Goal: Task Accomplishment & Management: Manage account settings

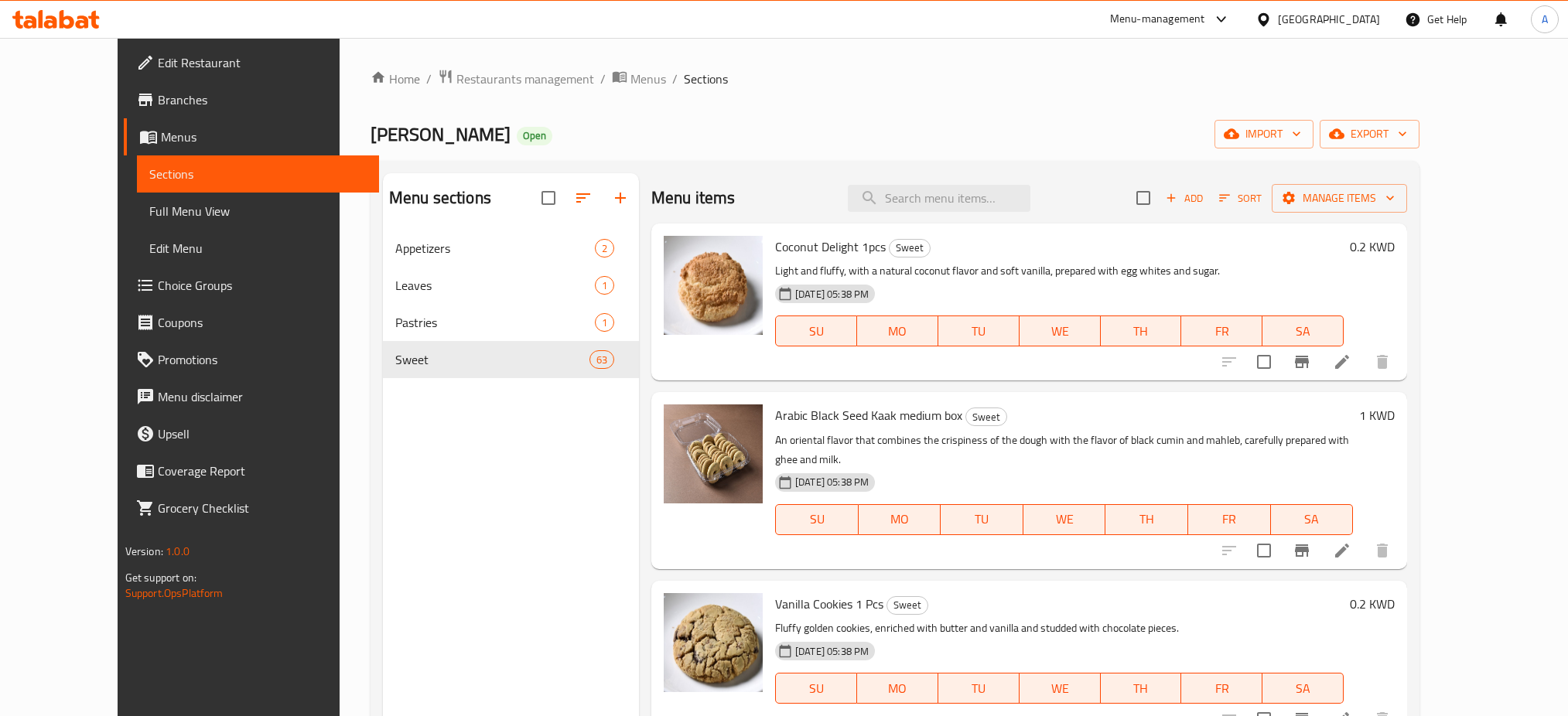
click at [485, 82] on span "Restaurants management" at bounding box center [525, 78] width 138 height 18
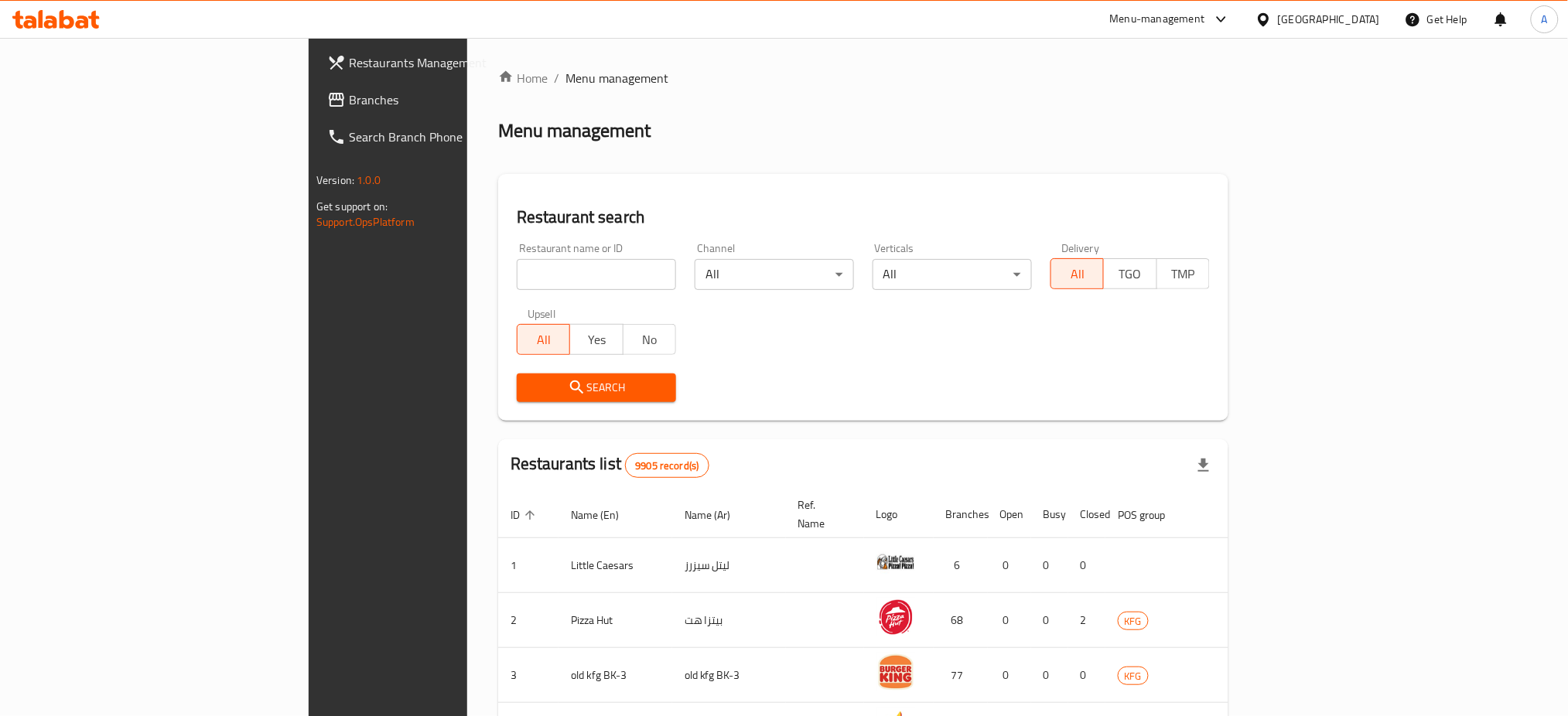
click at [392, 272] on div at bounding box center [784, 358] width 1568 height 716
click at [516, 272] on input "search" at bounding box center [596, 275] width 160 height 31
paste input "Senjap"
type input "Senjap"
click at [529, 393] on span "Search" at bounding box center [596, 388] width 134 height 19
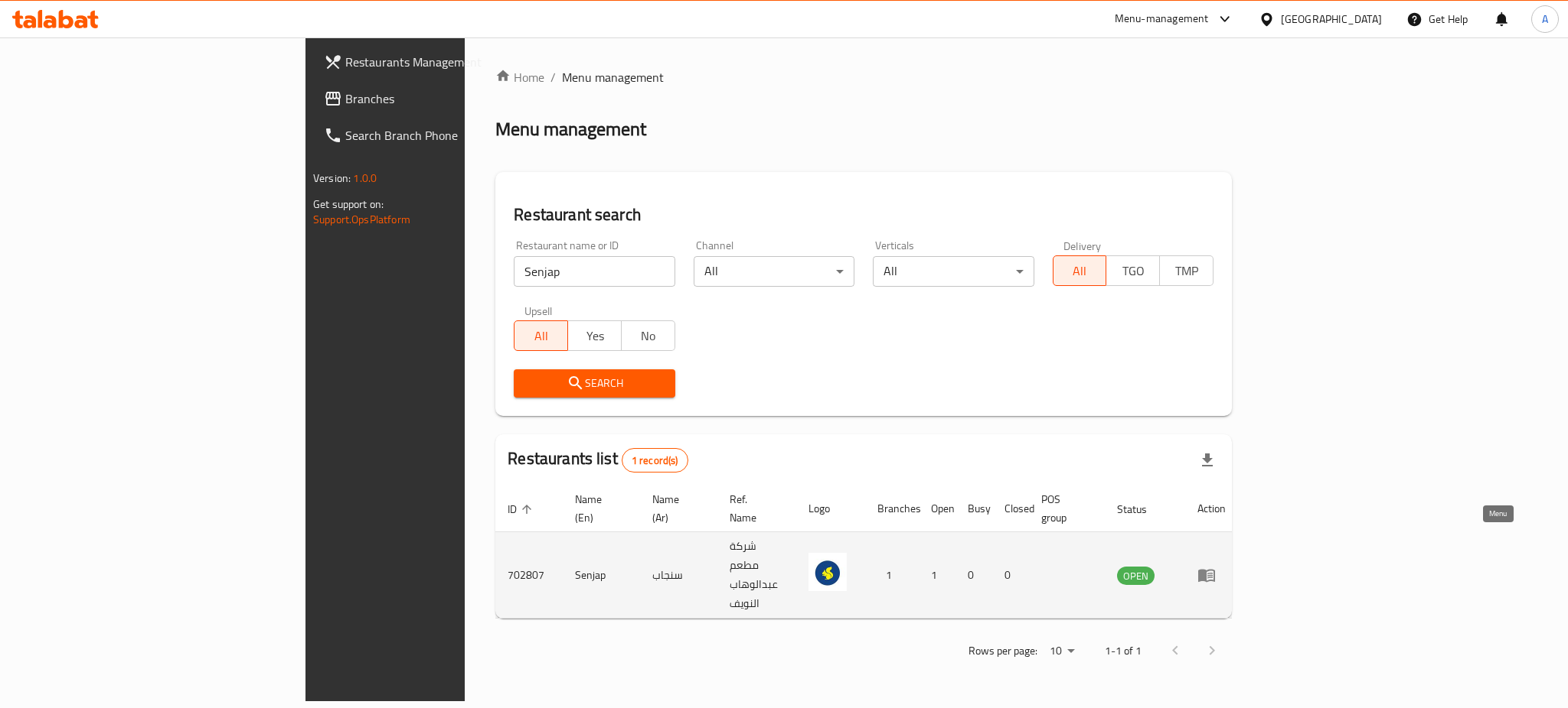
click at [1225, 566] on link "enhanced table" at bounding box center [1211, 575] width 28 height 18
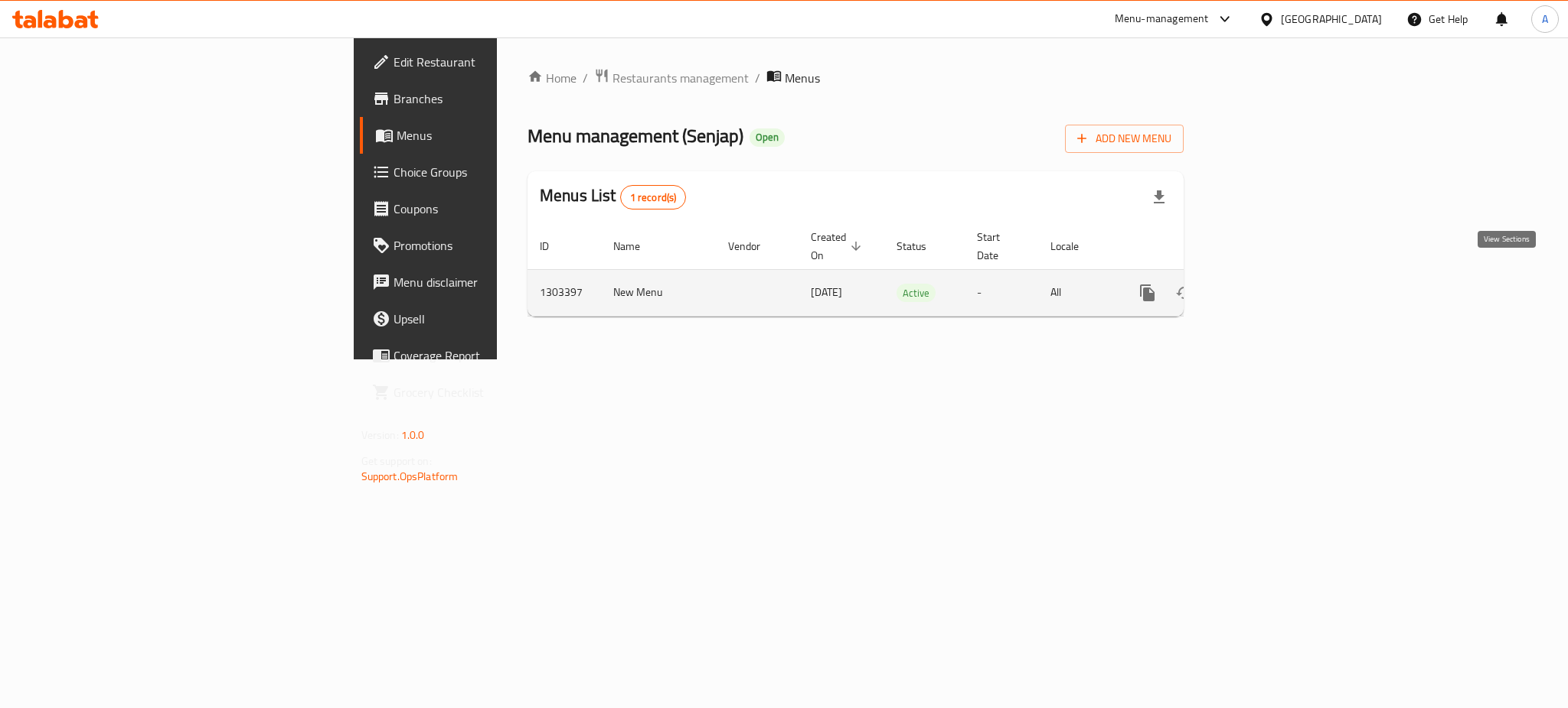
click at [1267, 284] on icon "enhanced table" at bounding box center [1257, 293] width 18 height 18
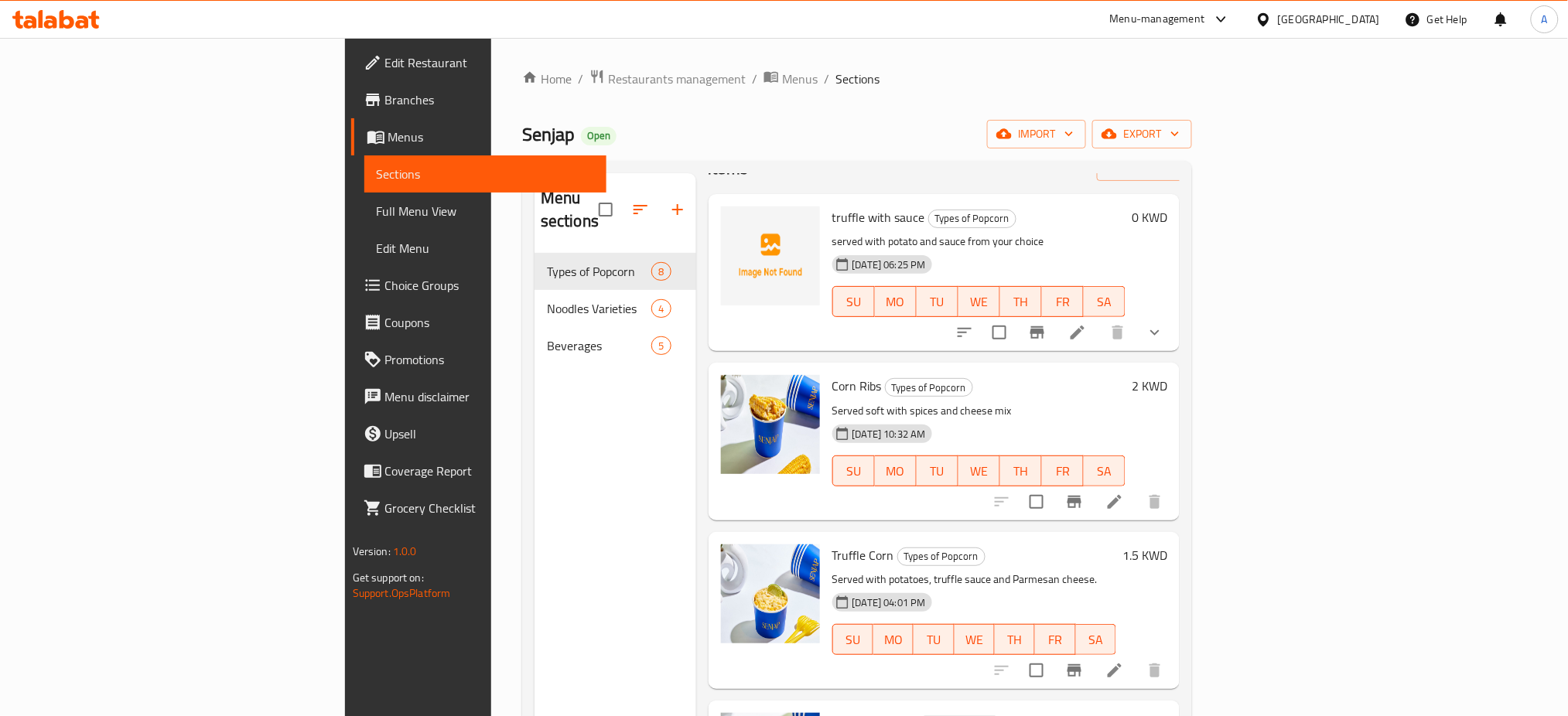
scroll to position [103, 0]
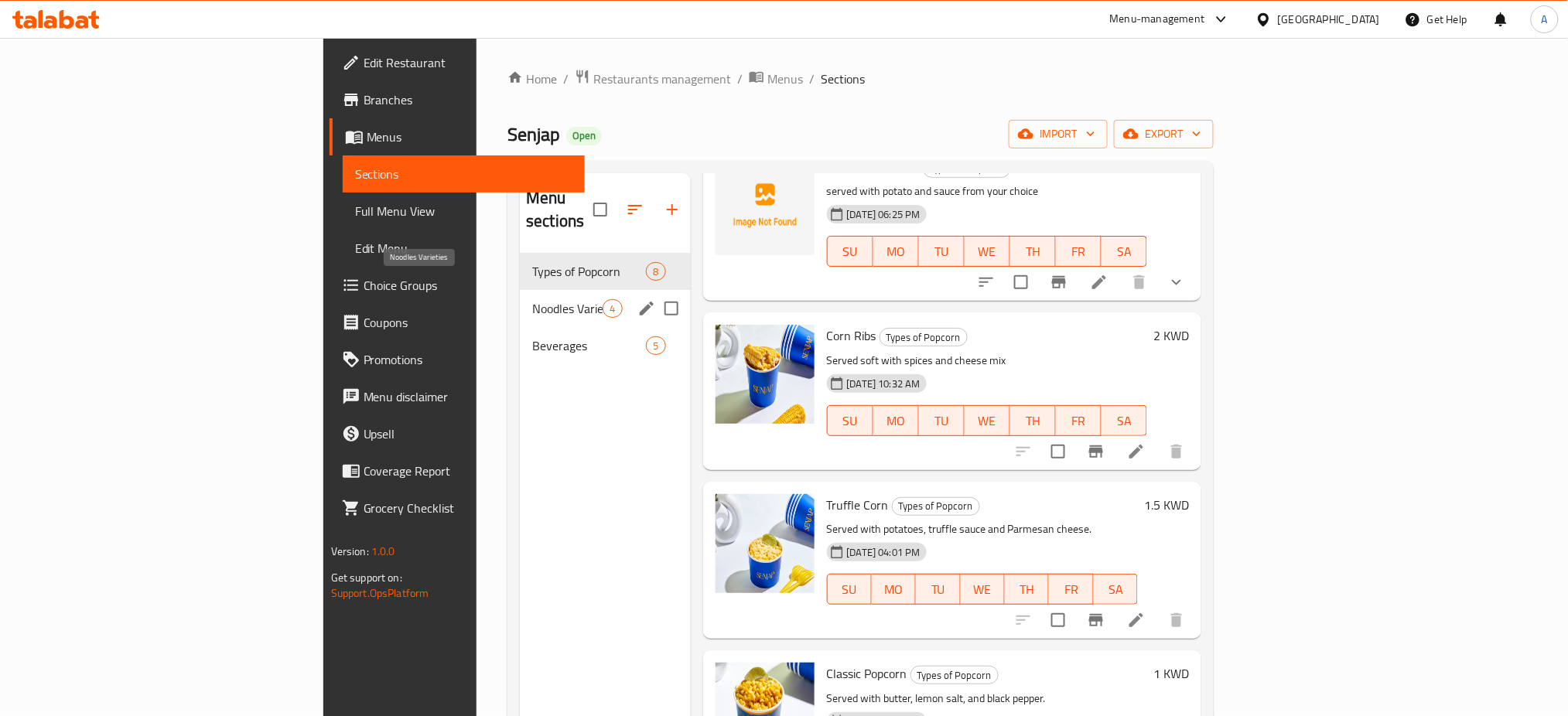
click at [532, 299] on span "Noodles Varieties" at bounding box center [567, 308] width 70 height 18
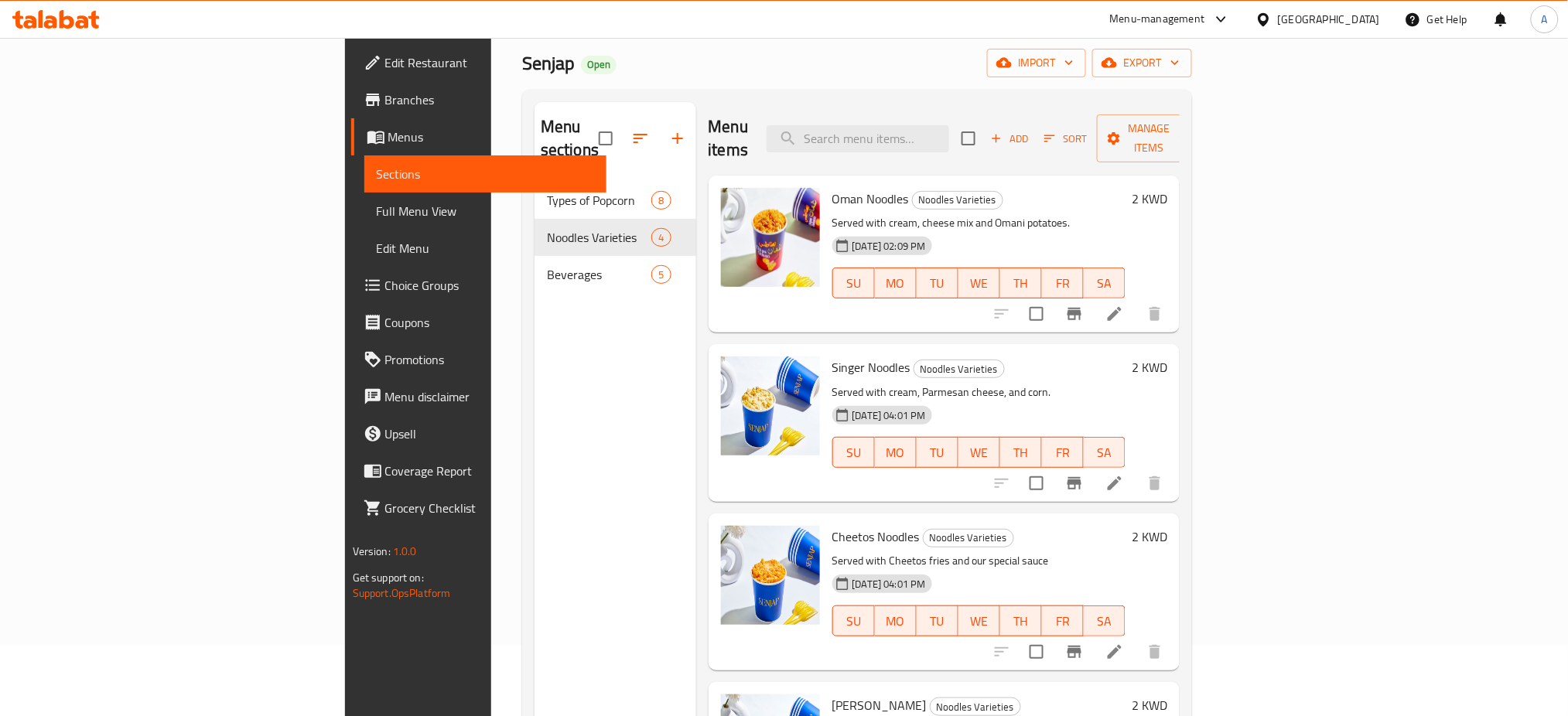
scroll to position [217, 0]
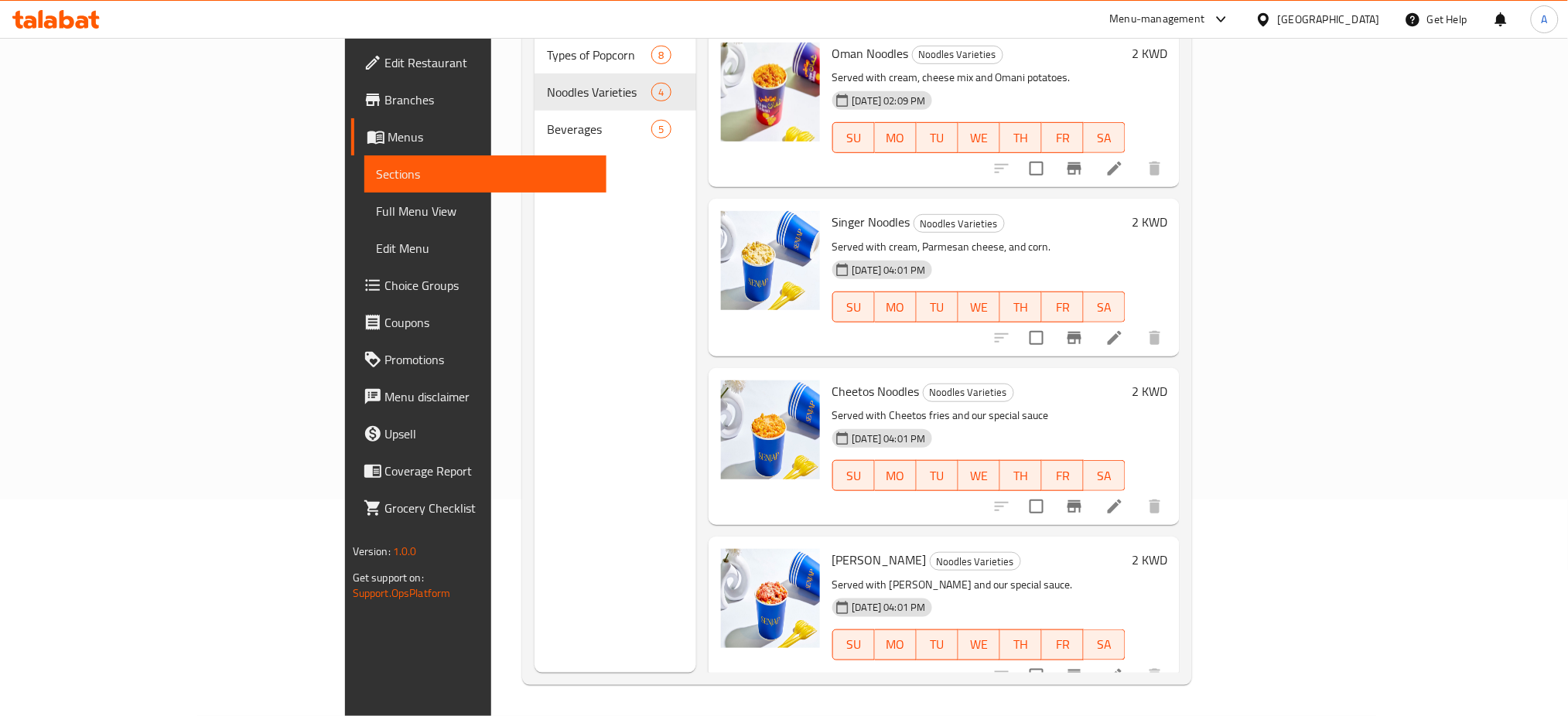
click at [385, 104] on span "Branches" at bounding box center [490, 99] width 210 height 18
